Goal: Transaction & Acquisition: Purchase product/service

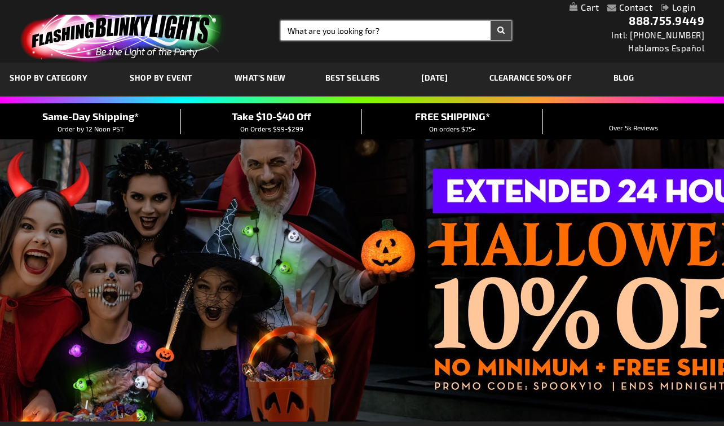
click at [332, 30] on input "Search" at bounding box center [396, 30] width 231 height 19
type input "light up team spir"
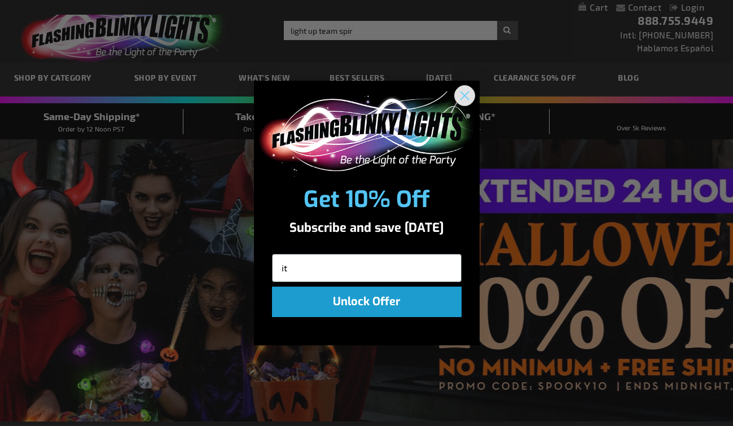
type input "it"
click at [463, 98] on circle "Close dialog" at bounding box center [464, 95] width 19 height 19
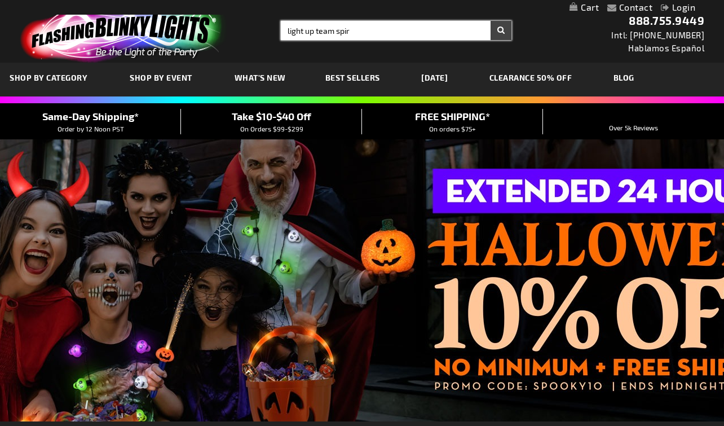
click at [398, 36] on input "light up team spir" at bounding box center [396, 30] width 231 height 19
type input "light up team spirit pompoms"
click at [501, 30] on button "Search" at bounding box center [501, 30] width 21 height 19
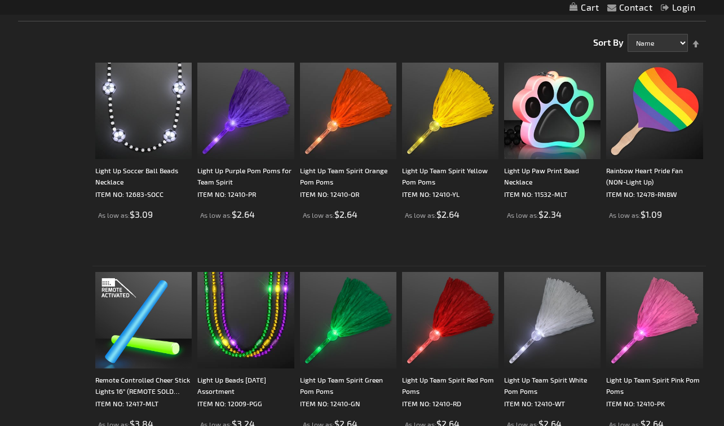
scroll to position [238, 0]
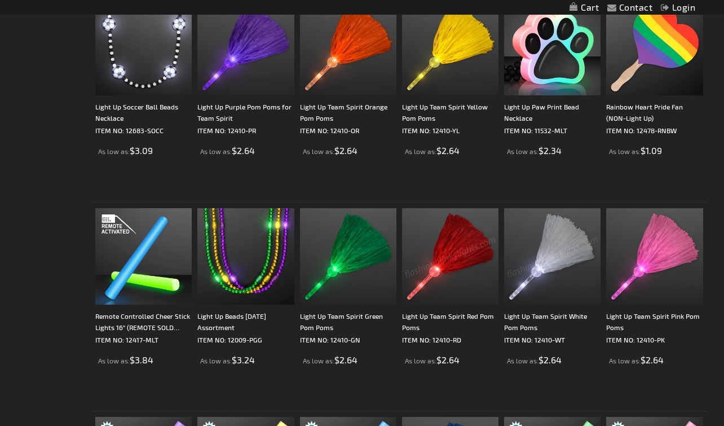
click at [471, 265] on img at bounding box center [450, 256] width 96 height 96
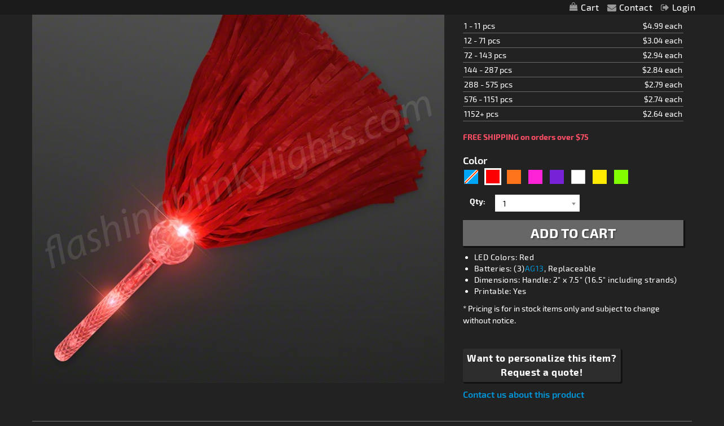
scroll to position [227, 0]
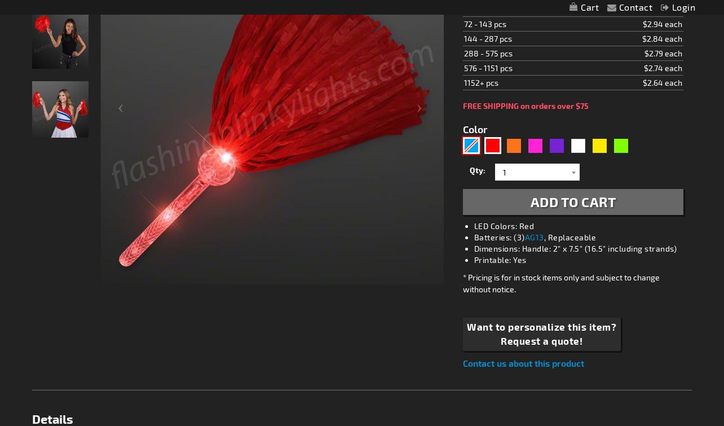
click at [473, 144] on div "Blue" at bounding box center [471, 145] width 17 height 17
type input "5629"
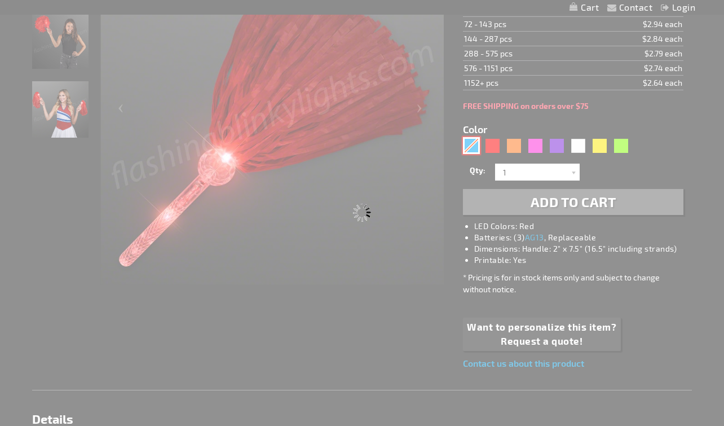
type input "12410-BL"
type input "Customize - Light Up Team Spirit Blue Pom Poms - ITEM NO: 12410-BL"
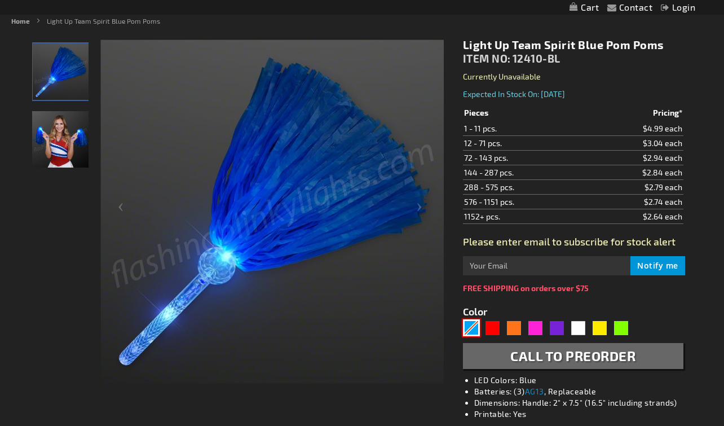
scroll to position [123, 0]
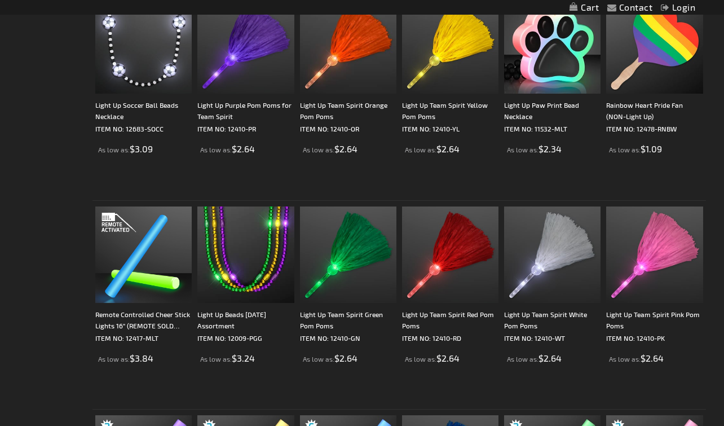
scroll to position [240, 0]
click at [455, 240] on img at bounding box center [450, 254] width 96 height 96
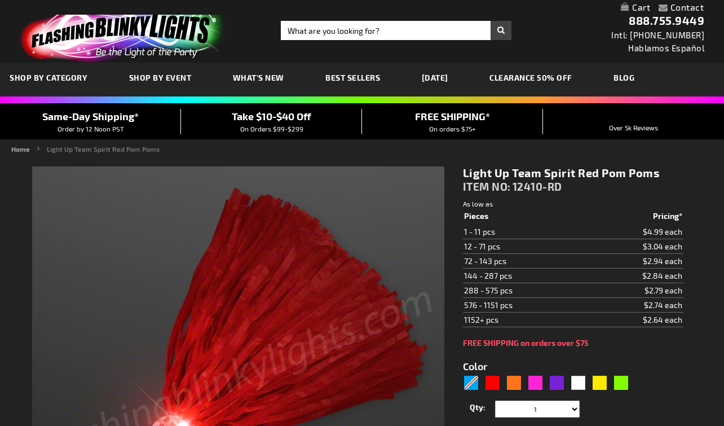
type input "5641"
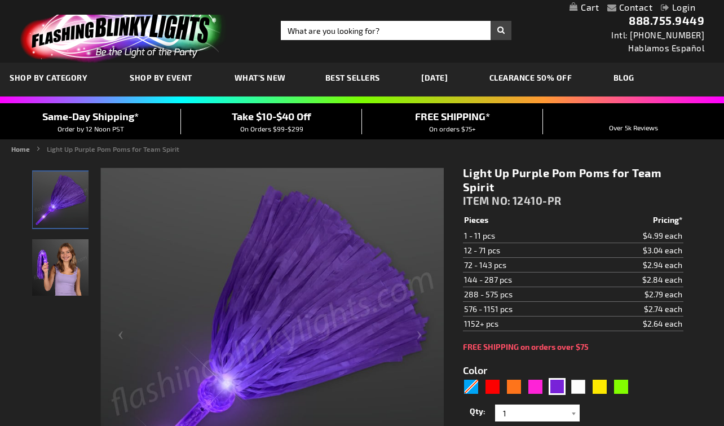
scroll to position [43, 0]
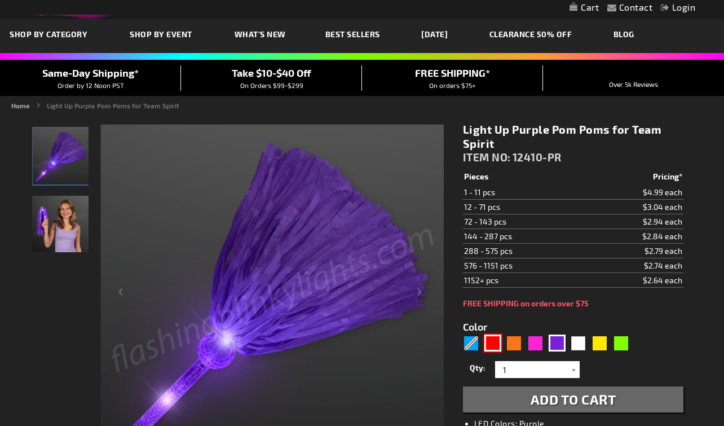
click at [490, 347] on div "Red" at bounding box center [493, 343] width 17 height 17
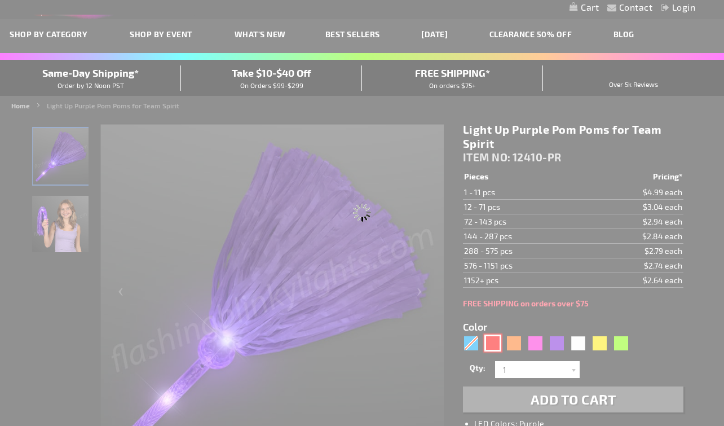
type input "5641"
type input "12410-RD"
type input "Customize - Light Up Team Spirit Red Pom Poms - ITEM NO: 12410-RD"
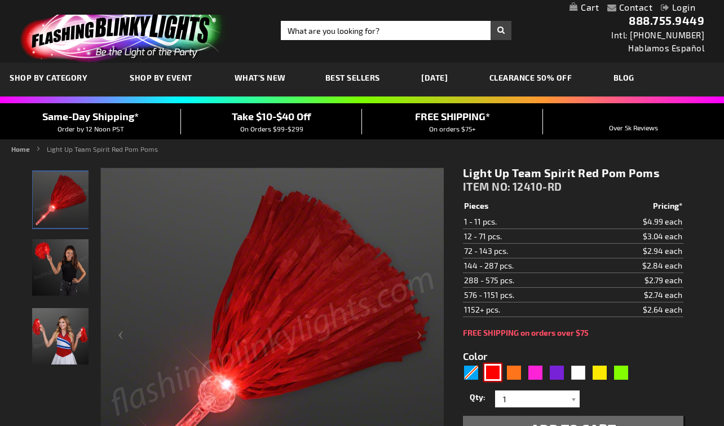
click at [67, 262] on img at bounding box center [60, 267] width 56 height 56
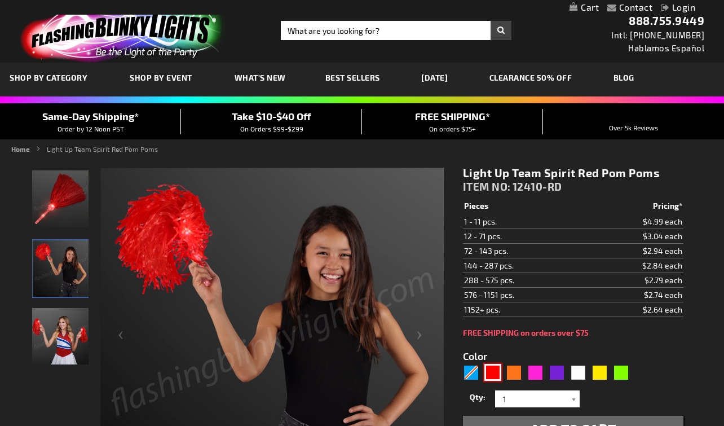
click at [63, 324] on img at bounding box center [60, 336] width 56 height 56
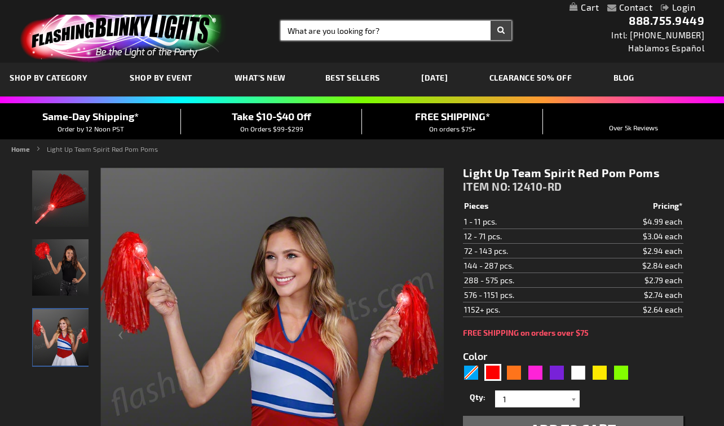
click at [378, 34] on input "Search" at bounding box center [396, 30] width 231 height 19
type input "red light up"
click at [501, 30] on button "Search" at bounding box center [501, 30] width 21 height 19
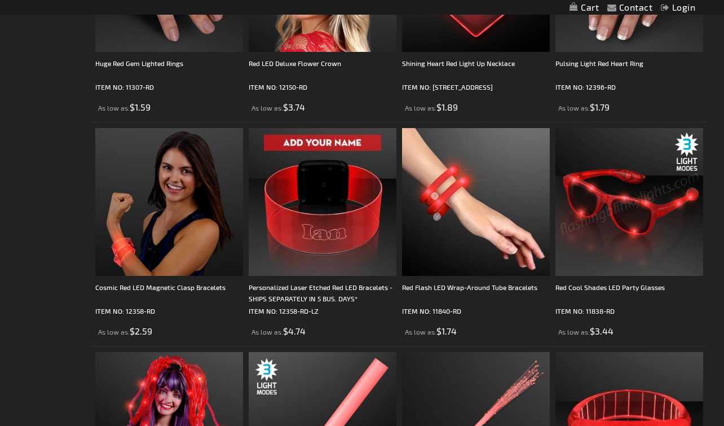
scroll to position [821, 0]
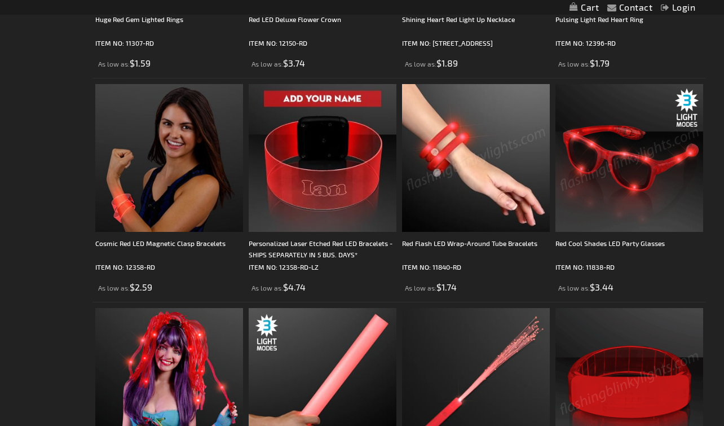
click at [498, 178] on img at bounding box center [476, 158] width 148 height 148
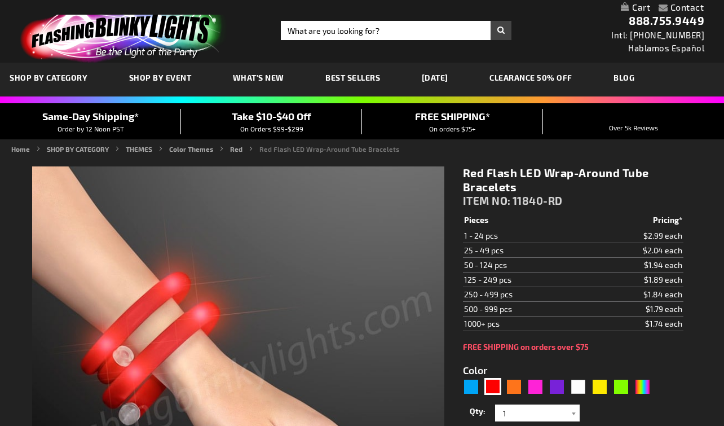
scroll to position [187, 0]
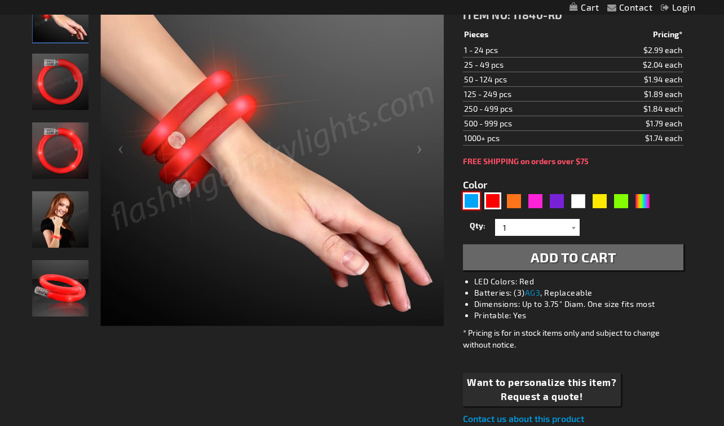
click at [469, 200] on div "Blue" at bounding box center [471, 200] width 17 height 17
type input "5629"
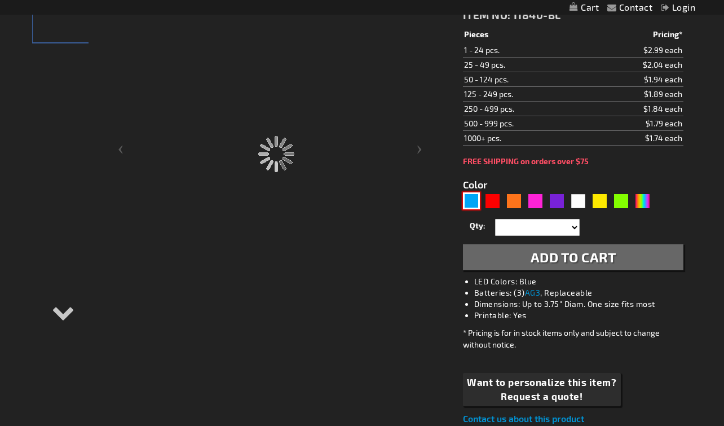
type input "11840-BL"
type input "Customize - Blue Flash LED Wrap-Around Tube Bracelet - ITEM NO: 11840-BL"
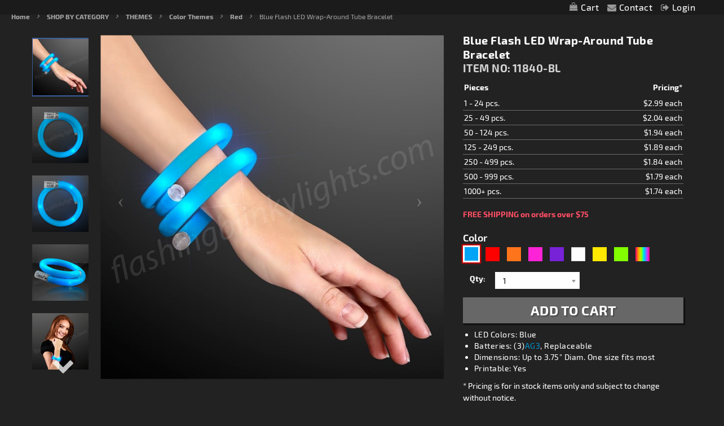
scroll to position [115, 0]
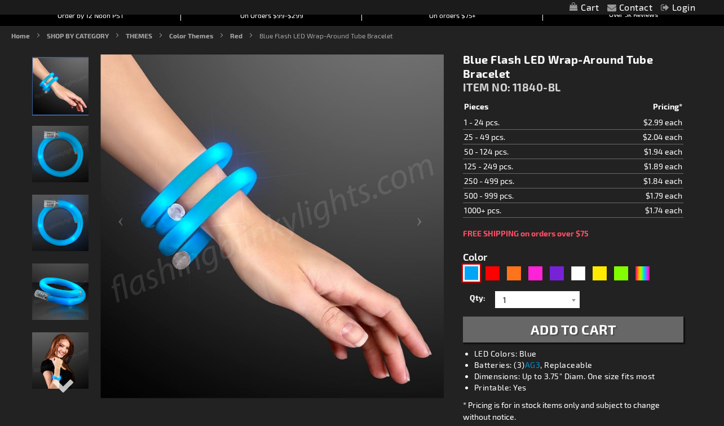
click at [63, 149] on img at bounding box center [60, 154] width 56 height 56
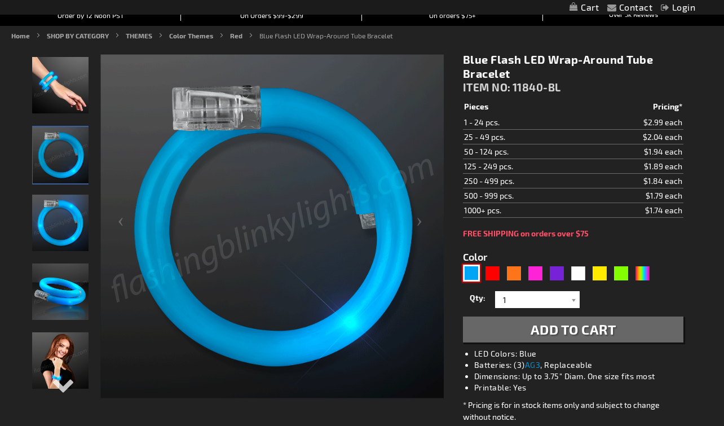
click at [58, 225] on img at bounding box center [60, 223] width 56 height 56
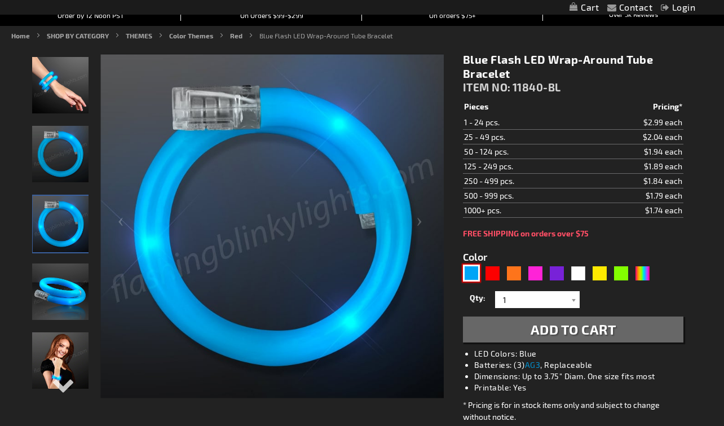
click at [56, 305] on img at bounding box center [60, 291] width 56 height 56
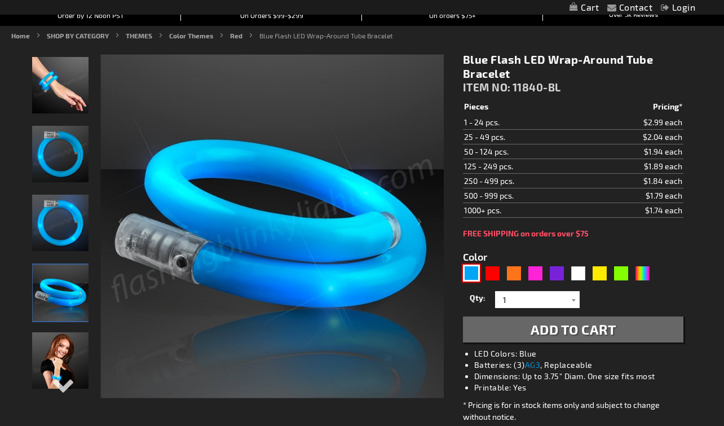
click at [70, 355] on img at bounding box center [60, 360] width 56 height 56
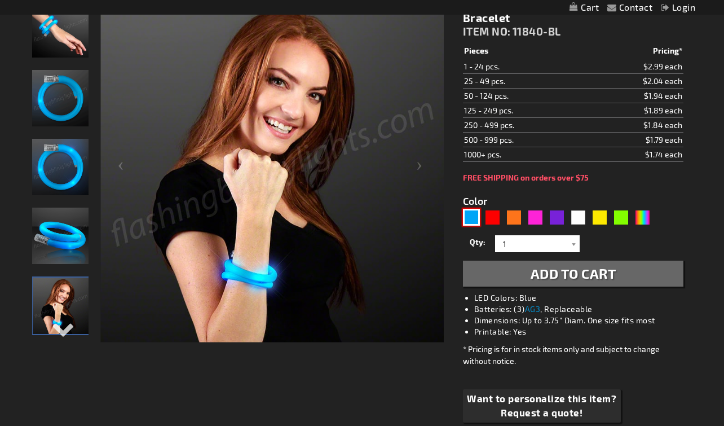
scroll to position [226, 0]
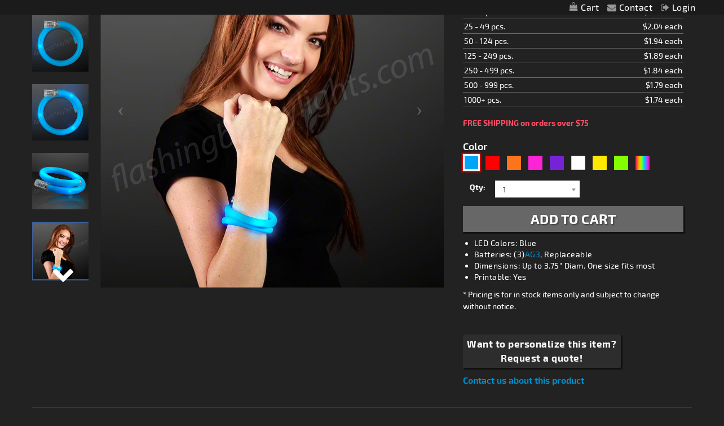
click at [63, 271] on div "Next" at bounding box center [60, 283] width 17 height 25
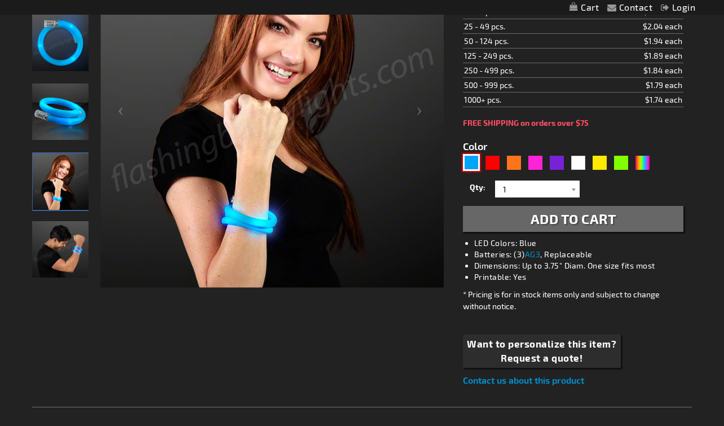
click at [68, 248] on img at bounding box center [60, 249] width 56 height 56
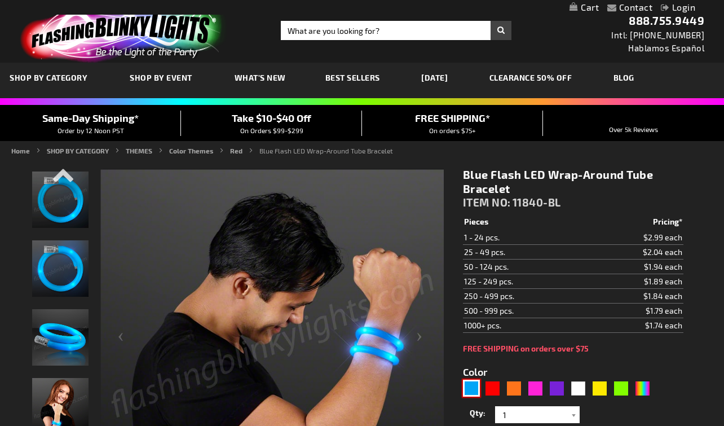
scroll to position [0, 0]
click at [71, 193] on img at bounding box center [60, 199] width 56 height 56
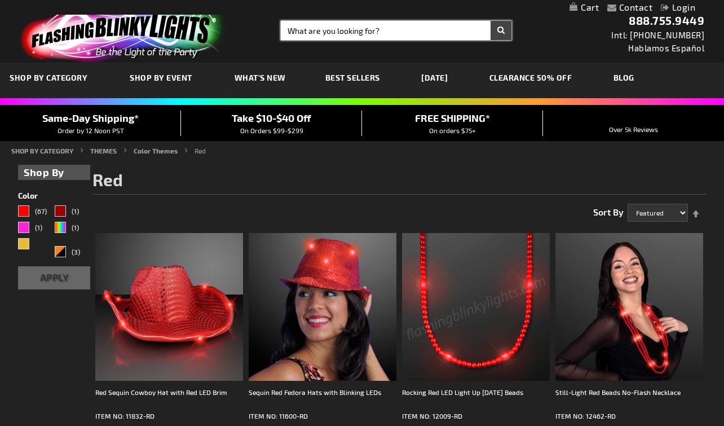
click at [353, 28] on input "Search" at bounding box center [396, 30] width 231 height 19
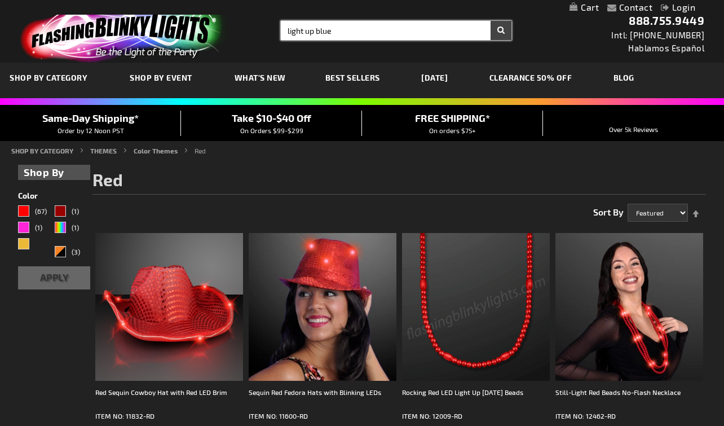
type input "light up blue"
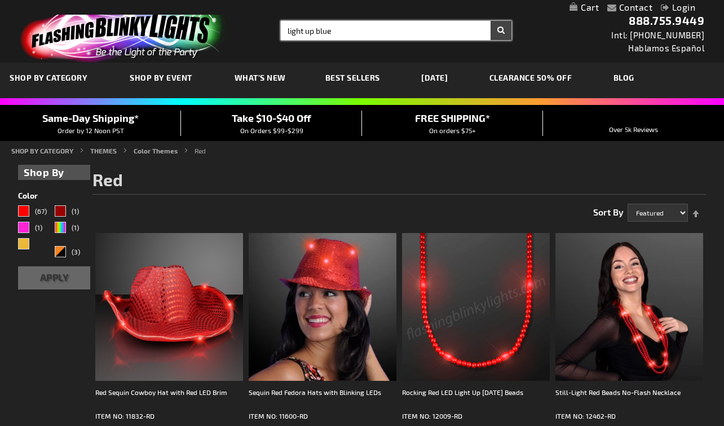
click at [501, 30] on button "Search" at bounding box center [501, 30] width 21 height 19
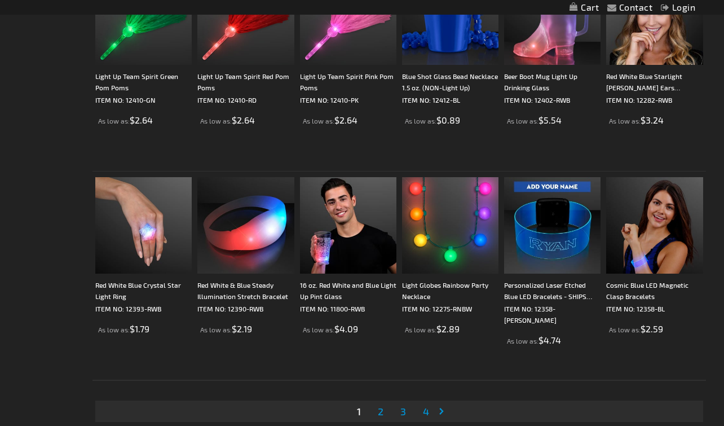
scroll to position [1956, 0]
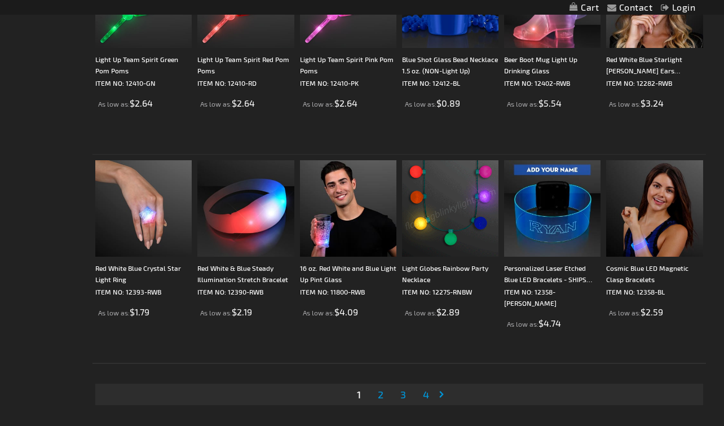
click at [379, 393] on span "2" at bounding box center [381, 394] width 6 height 12
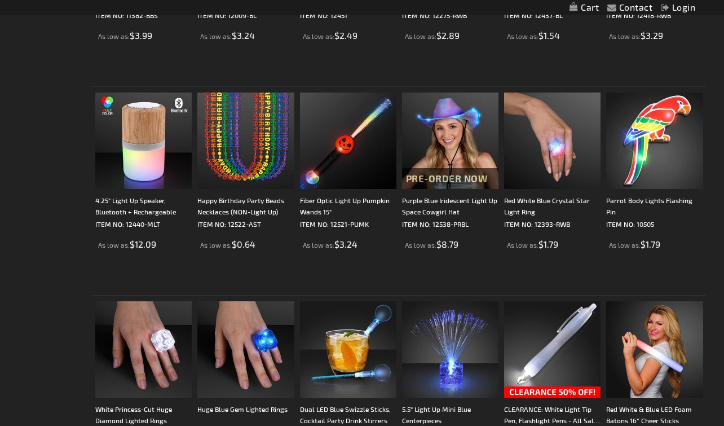
scroll to position [1962, 0]
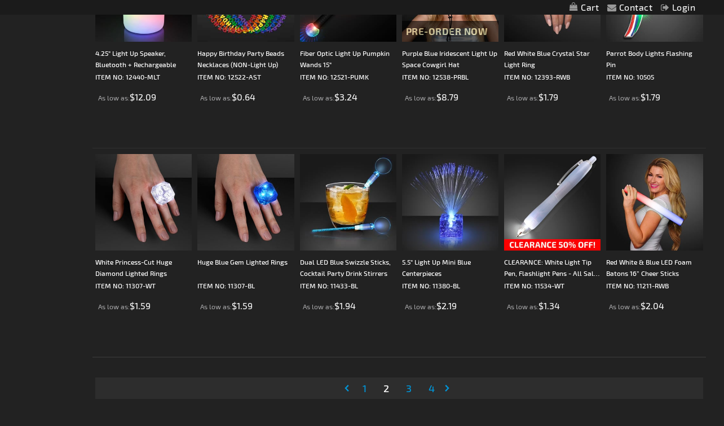
click at [408, 390] on span "3" at bounding box center [409, 388] width 6 height 12
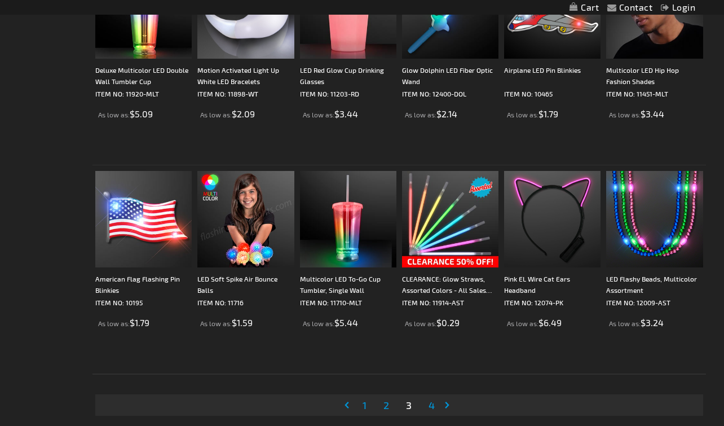
scroll to position [1966, 0]
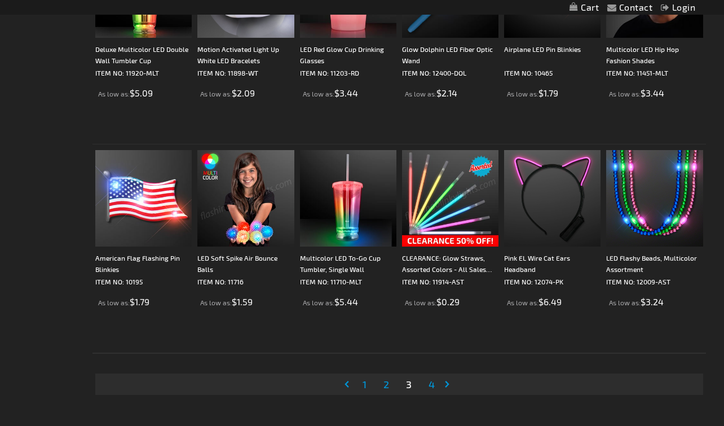
click at [429, 384] on span "4" at bounding box center [432, 384] width 6 height 12
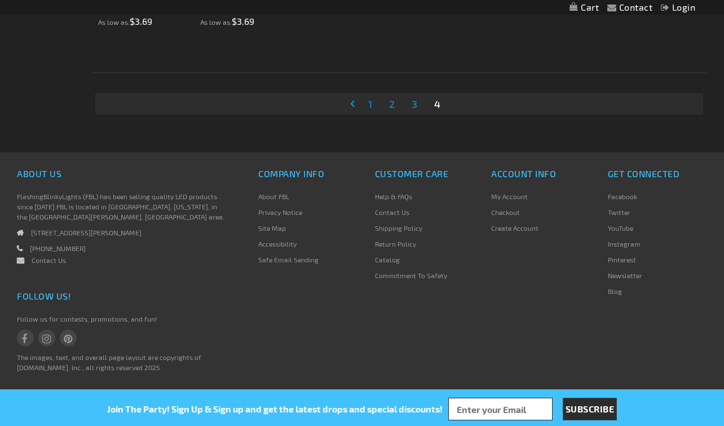
scroll to position [994, 0]
